Goal: Task Accomplishment & Management: Manage account settings

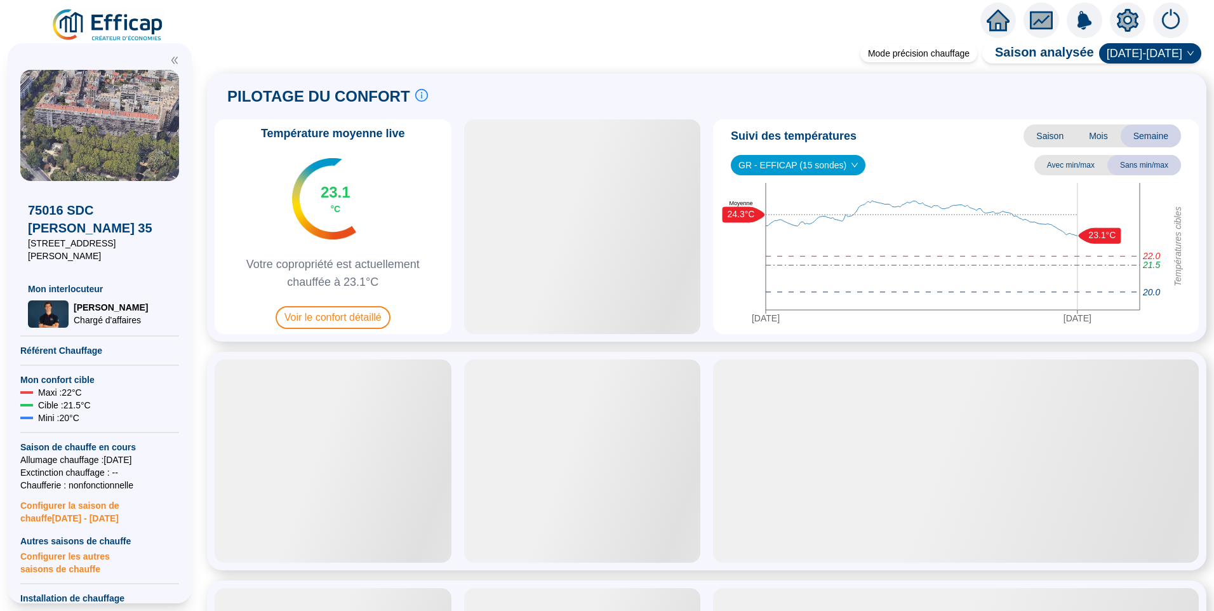
click at [1129, 19] on icon "setting" at bounding box center [1127, 20] width 23 height 23
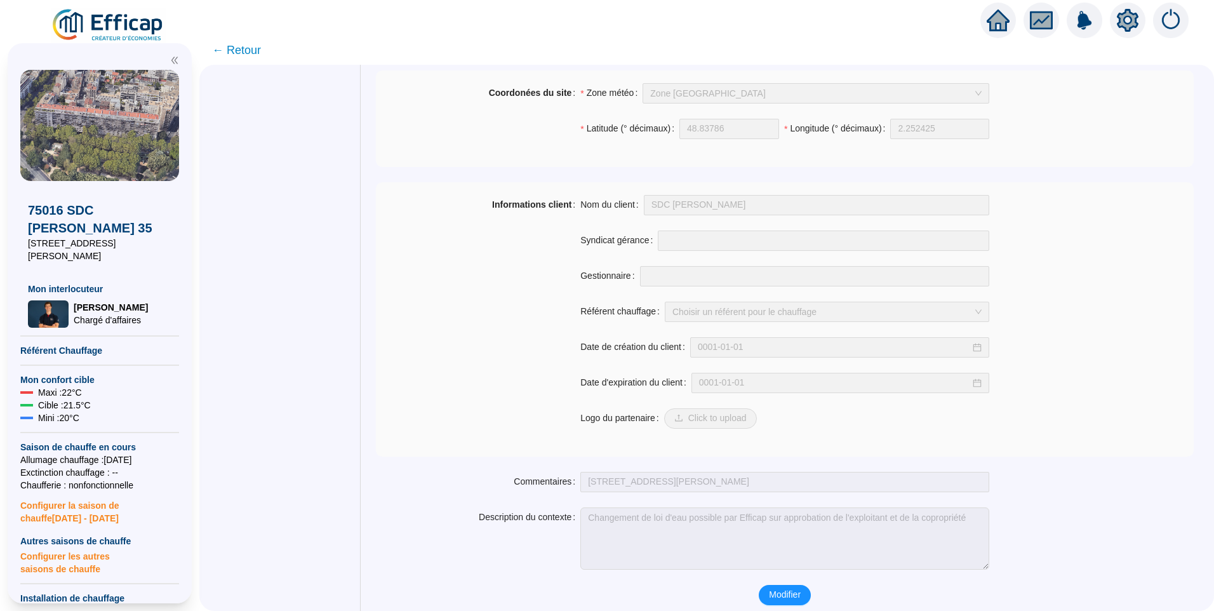
scroll to position [854, 0]
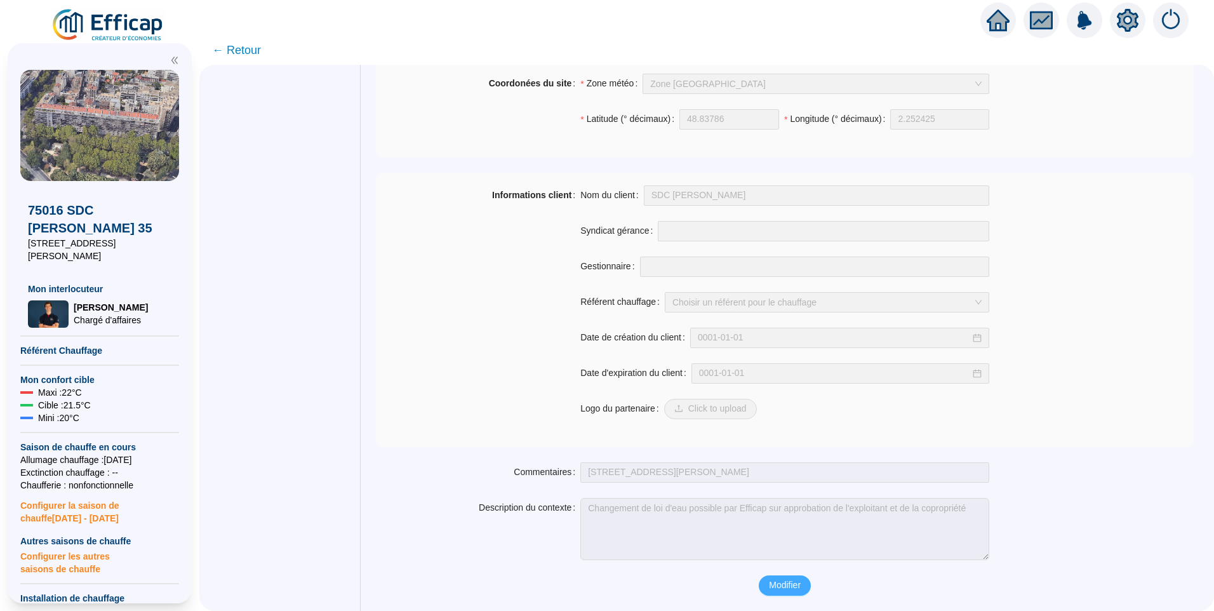
click at [790, 586] on span "Modifier" at bounding box center [785, 584] width 32 height 13
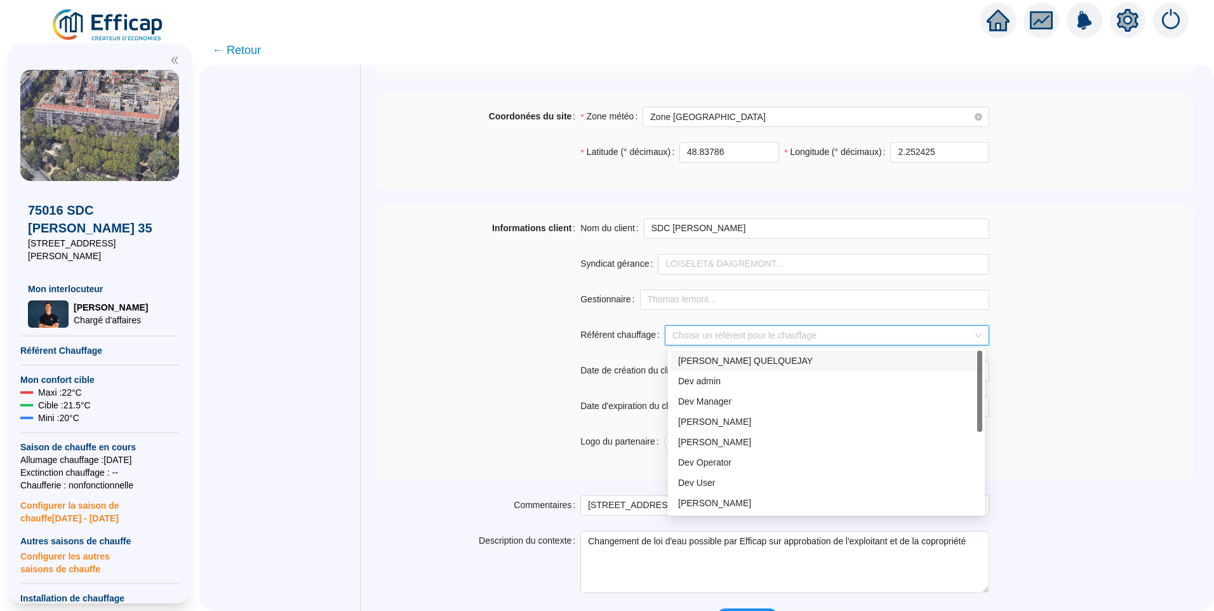
click at [731, 333] on input "Référent chauffage" at bounding box center [821, 335] width 298 height 19
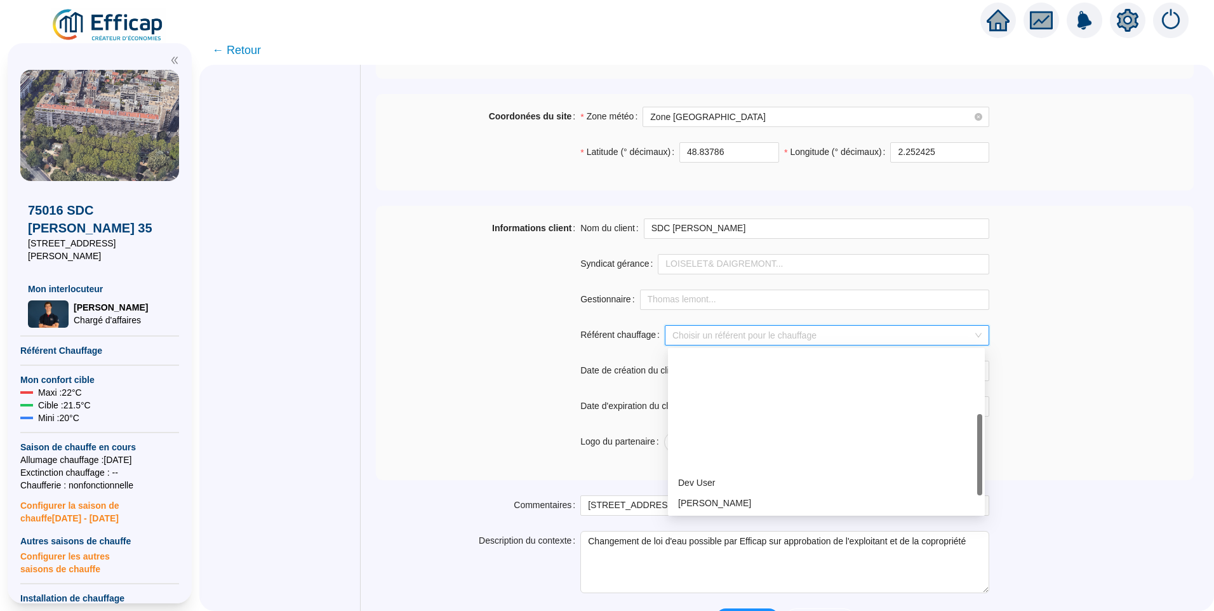
scroll to position [163, 0]
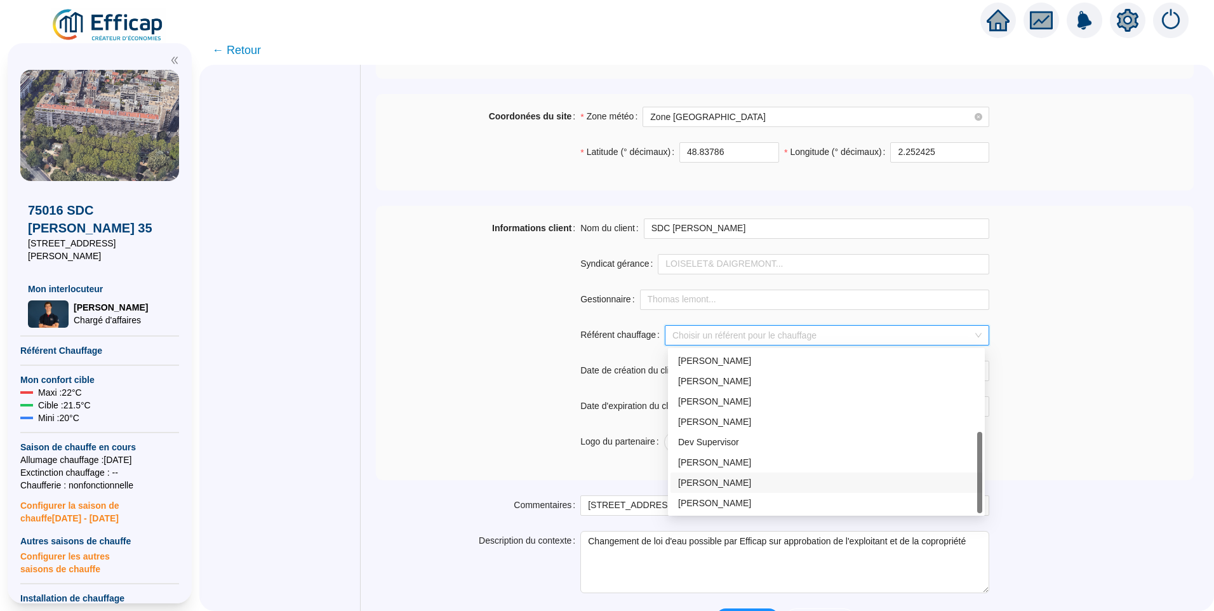
click at [734, 484] on div "[PERSON_NAME]" at bounding box center [826, 482] width 296 height 13
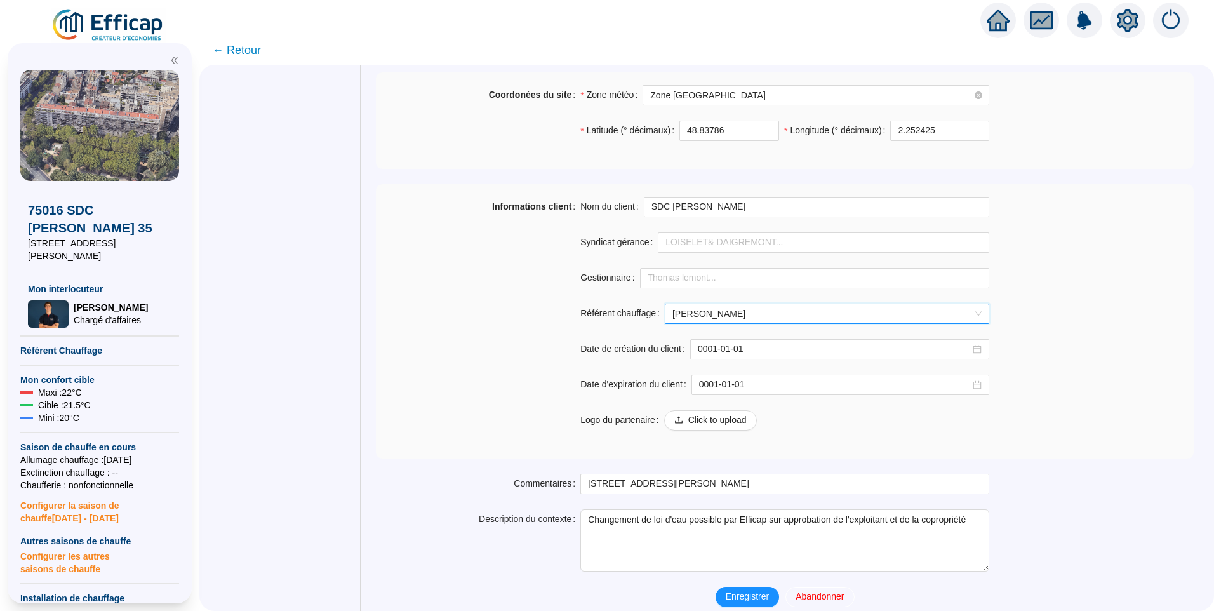
scroll to position [887, 0]
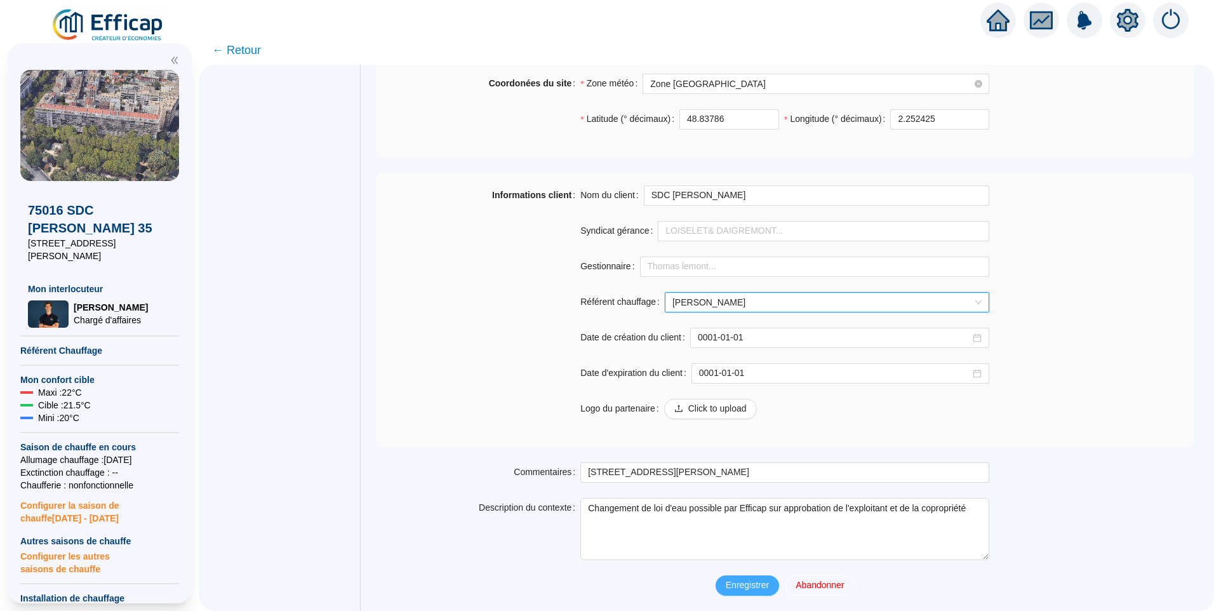
click at [749, 586] on span "Enregistrer" at bounding box center [747, 584] width 43 height 13
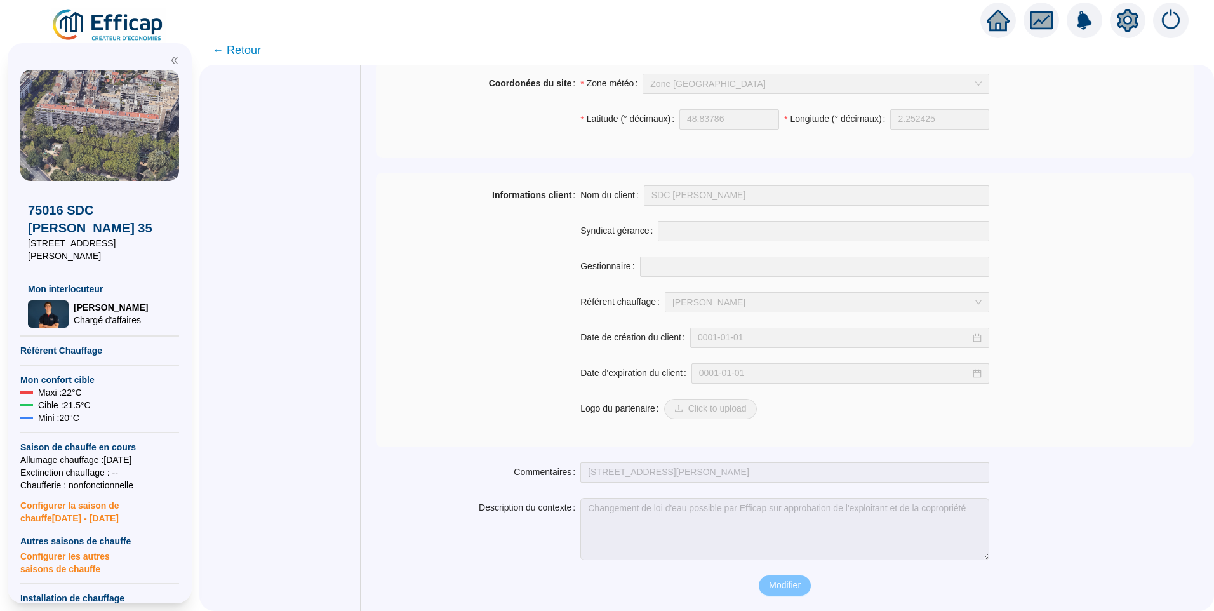
scroll to position [854, 0]
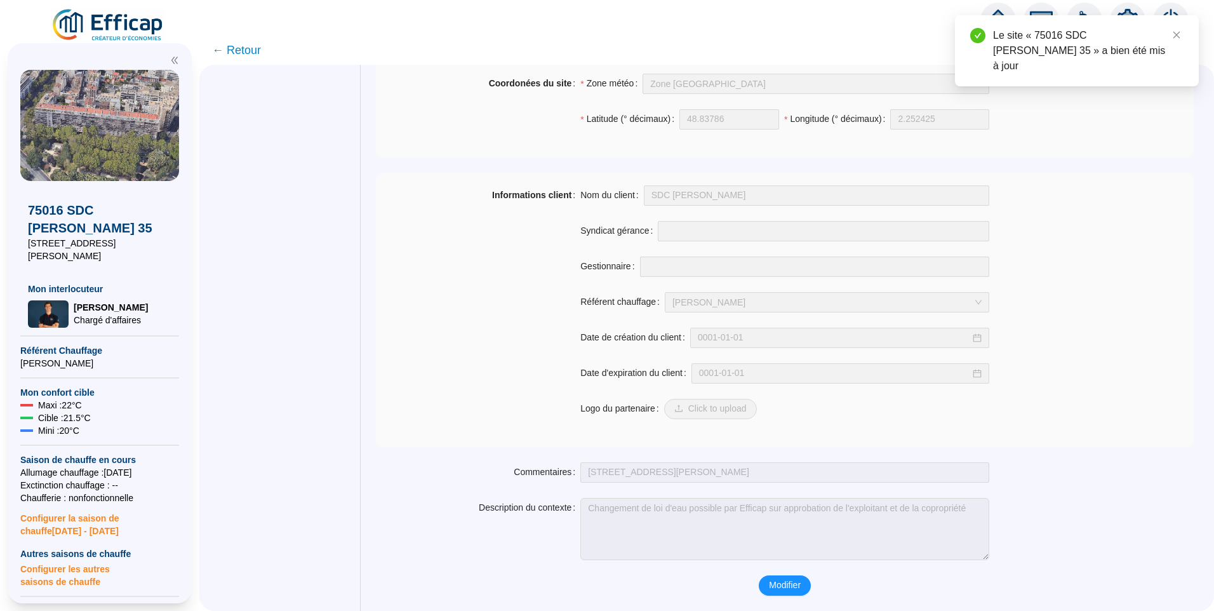
click at [246, 56] on span "← Retour" at bounding box center [236, 50] width 49 height 18
